Goal: Information Seeking & Learning: Learn about a topic

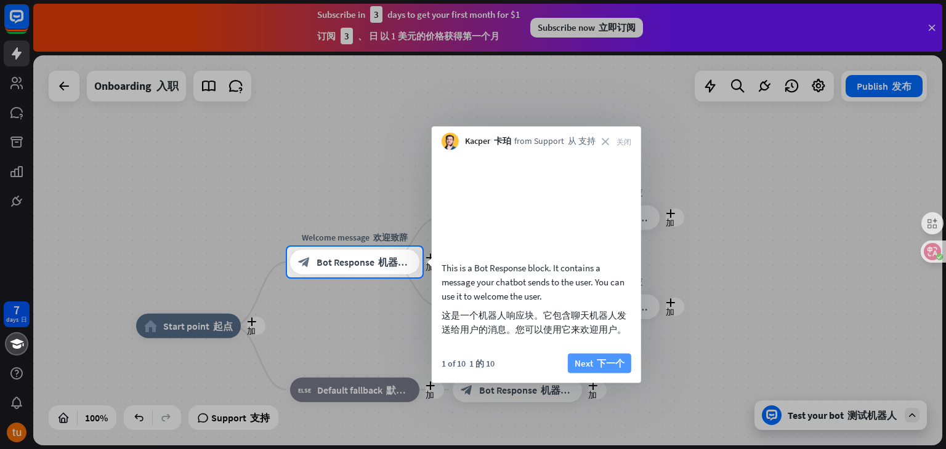
click at [604, 369] on font "下一个" at bounding box center [611, 363] width 28 height 12
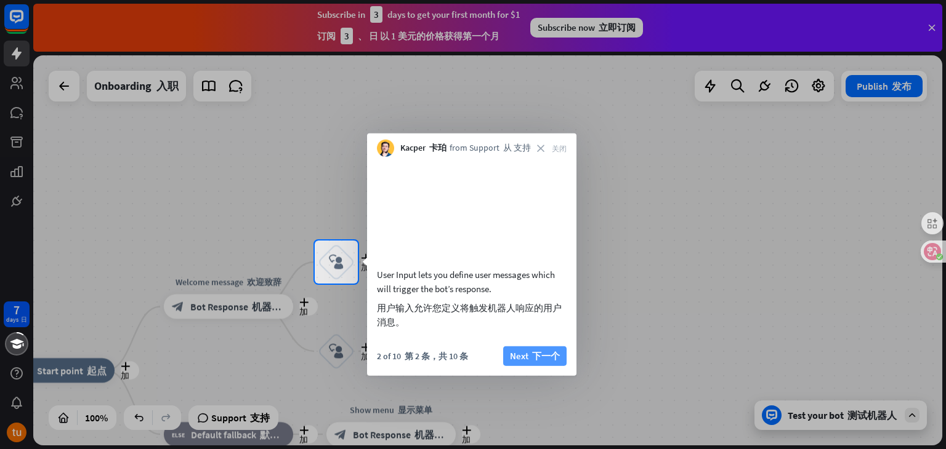
click at [552, 361] on font "下一个" at bounding box center [546, 356] width 28 height 12
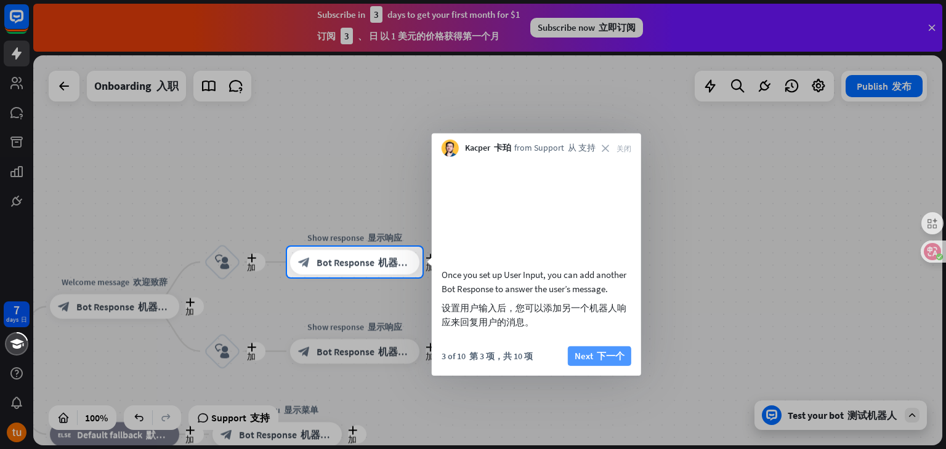
click at [600, 361] on font "下一个" at bounding box center [611, 356] width 28 height 12
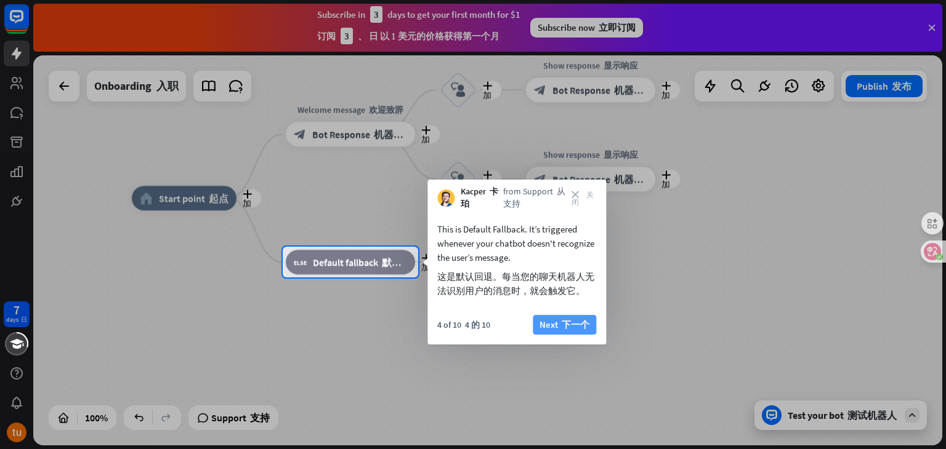
click at [579, 322] on font "下一个" at bounding box center [575, 325] width 28 height 12
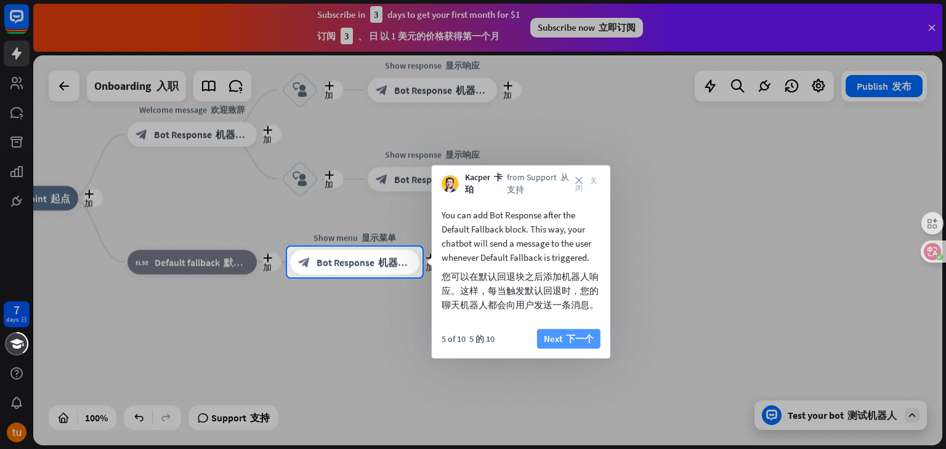
click at [587, 340] on font "下一个" at bounding box center [580, 339] width 28 height 12
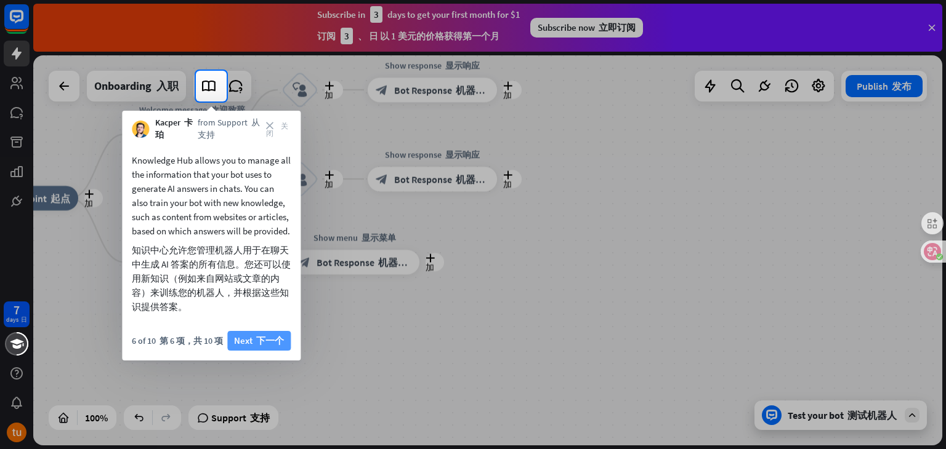
click at [272, 347] on font "下一个" at bounding box center [270, 341] width 28 height 12
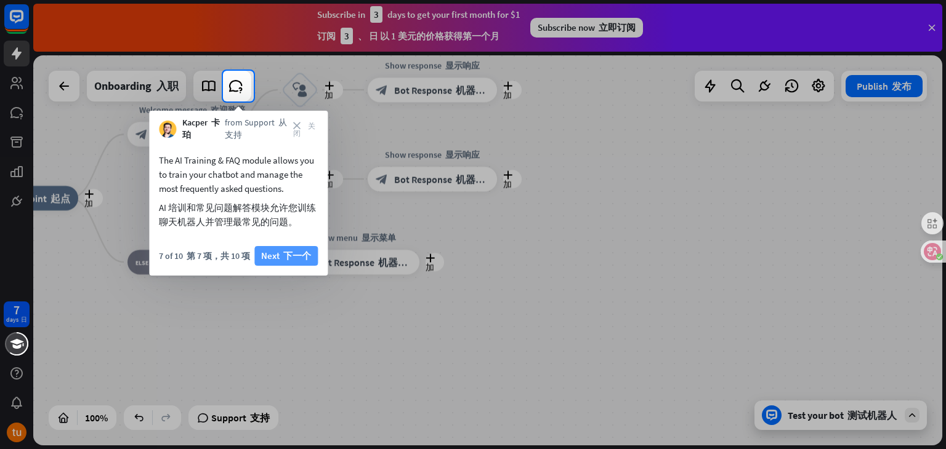
click at [300, 257] on font "下一个" at bounding box center [297, 256] width 28 height 12
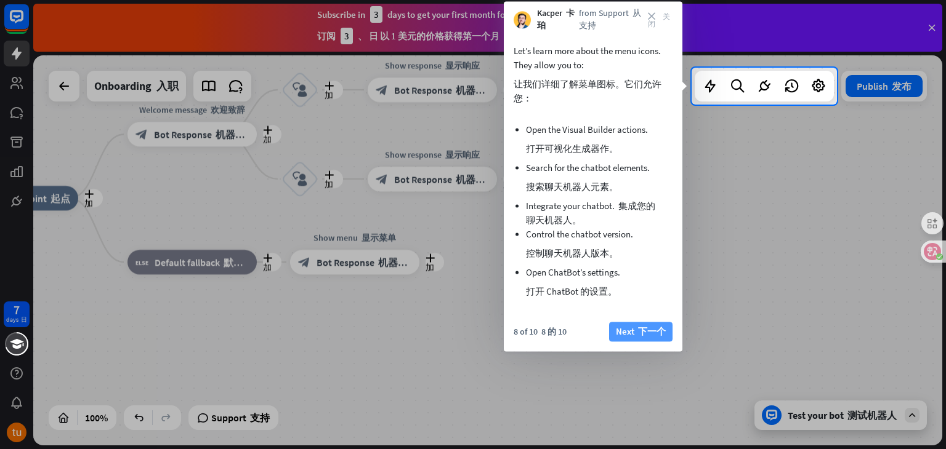
click at [657, 329] on font "下一个" at bounding box center [652, 332] width 28 height 12
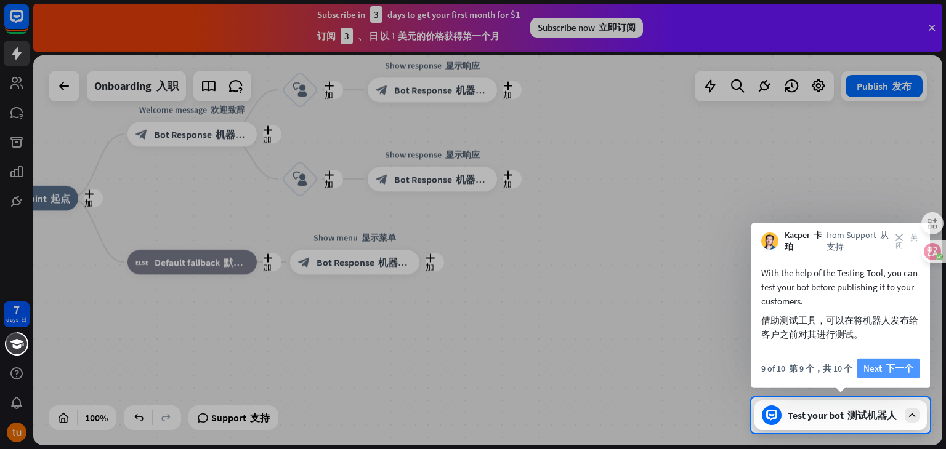
click at [909, 368] on font "下一个" at bounding box center [899, 369] width 28 height 12
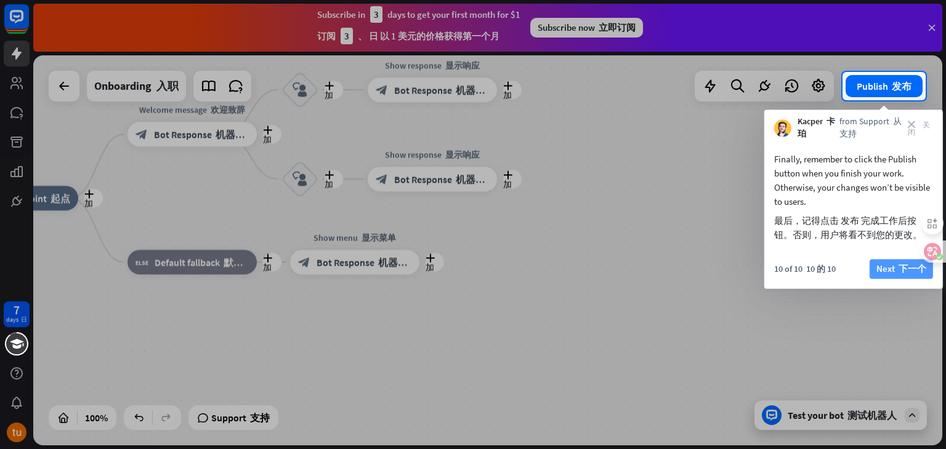
click at [880, 262] on button "Next 下一个" at bounding box center [900, 270] width 63 height 20
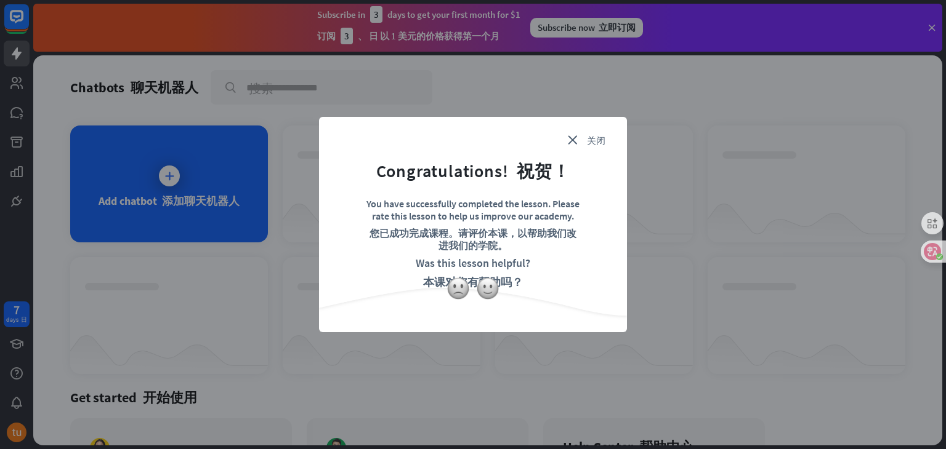
click at [594, 134] on form "Congratulations! 祝贺！ You have successfully completed the lesson. Please rate th…" at bounding box center [472, 217] width 277 height 171
click at [597, 142] on font "关闭" at bounding box center [596, 139] width 18 height 9
